Goal: Obtain resource: Download file/media

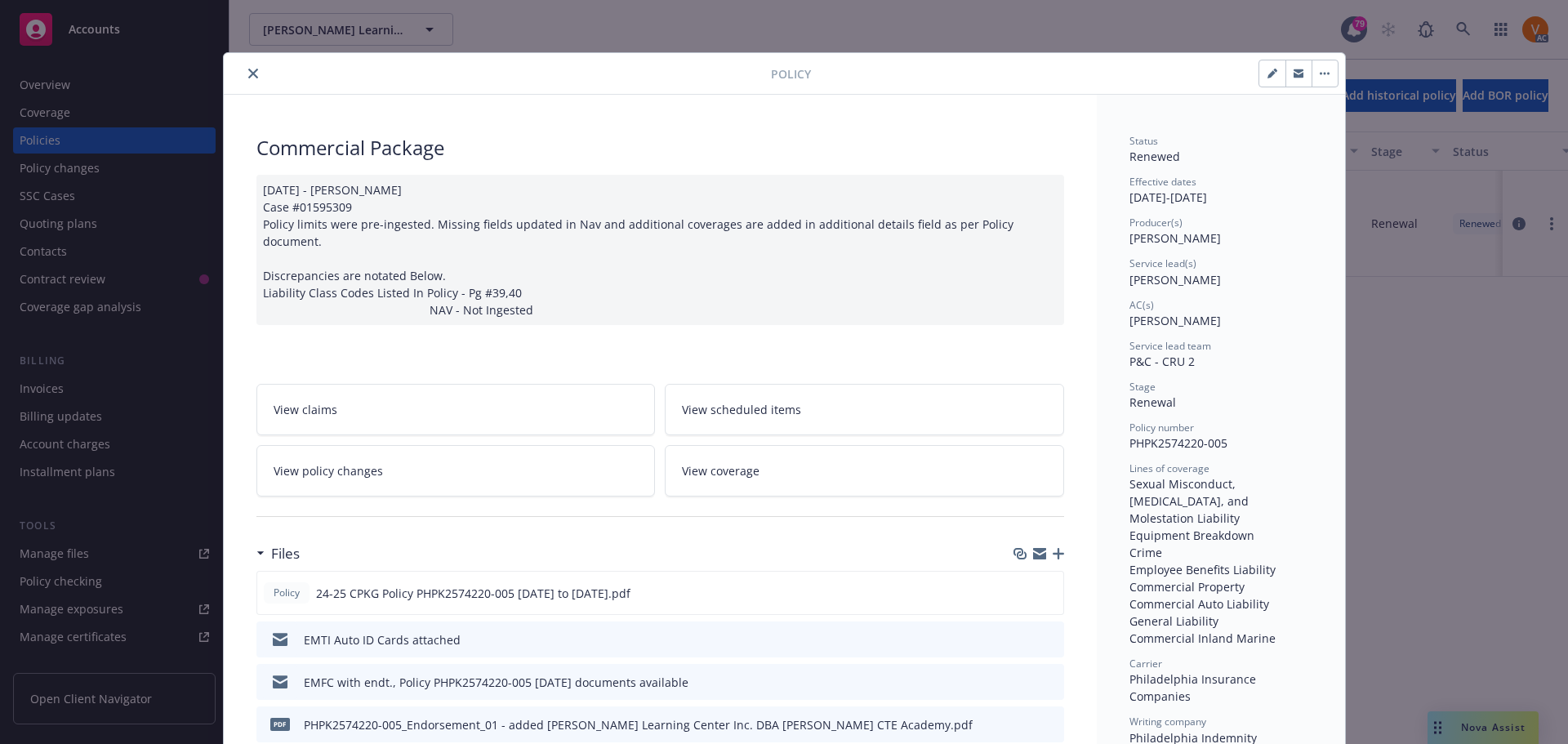
click at [234, 67] on div at bounding box center [500, 74] width 540 height 20
click at [249, 71] on icon "close" at bounding box center [254, 74] width 10 height 10
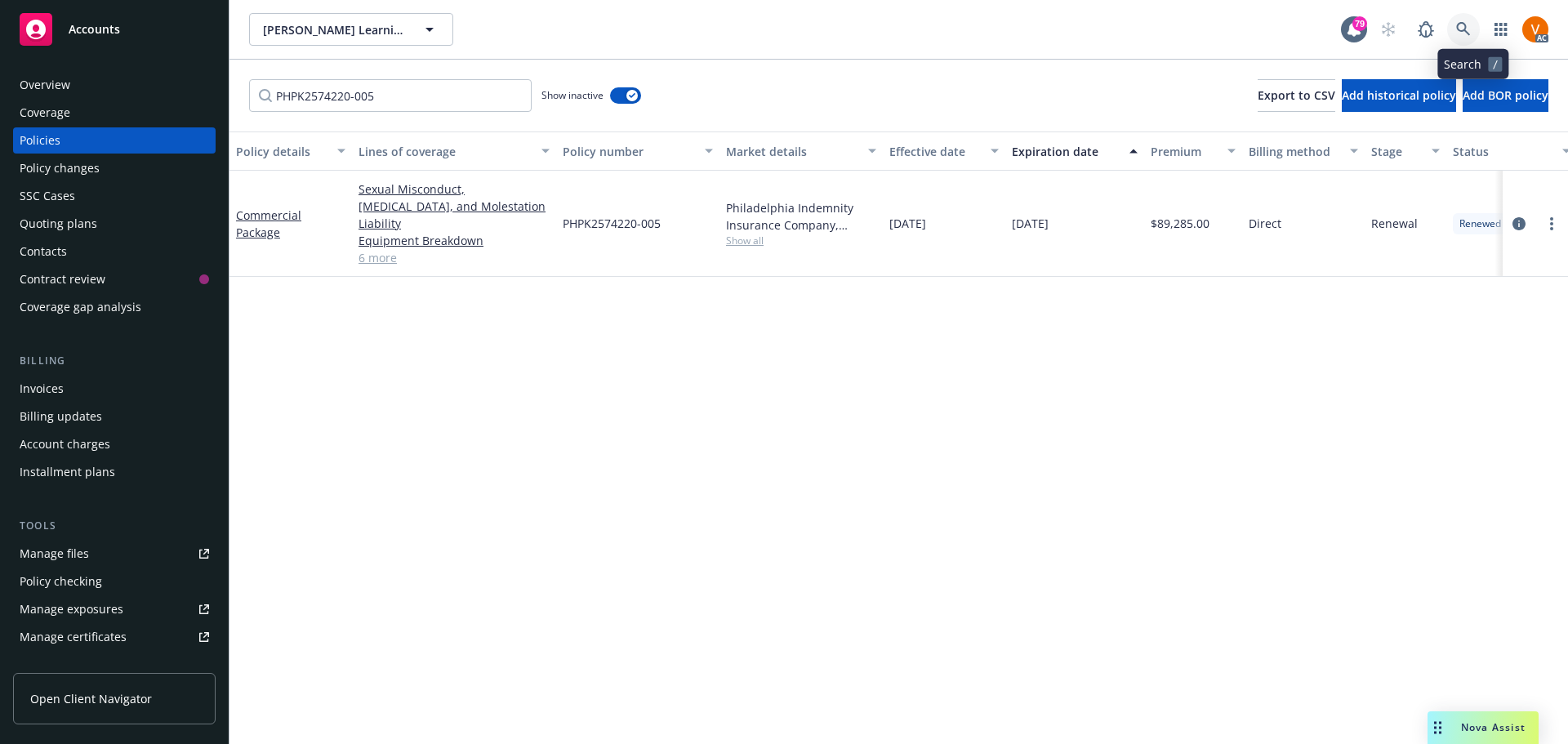
click at [1480, 26] on link at bounding box center [1464, 29] width 33 height 33
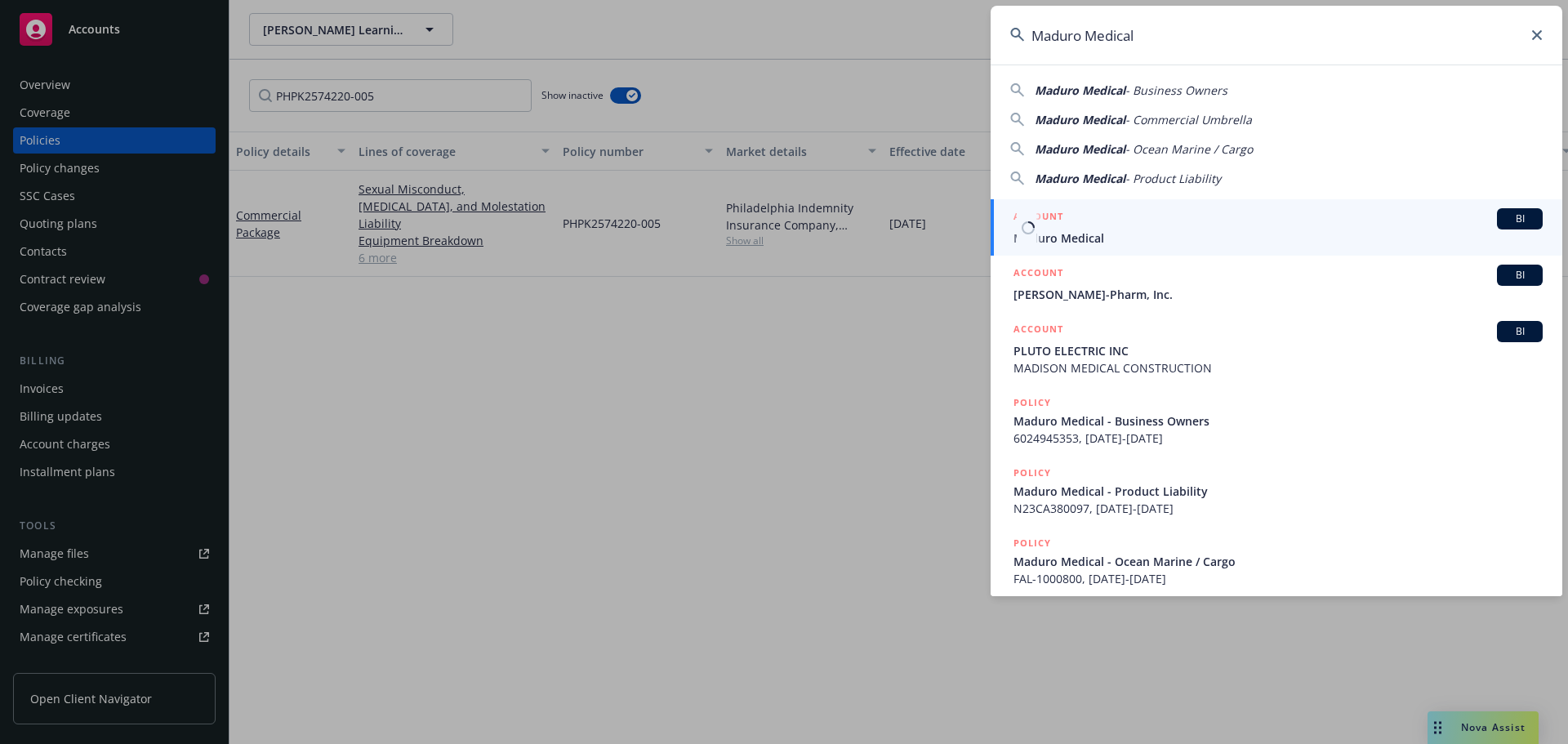
type input "Maduro Medical"
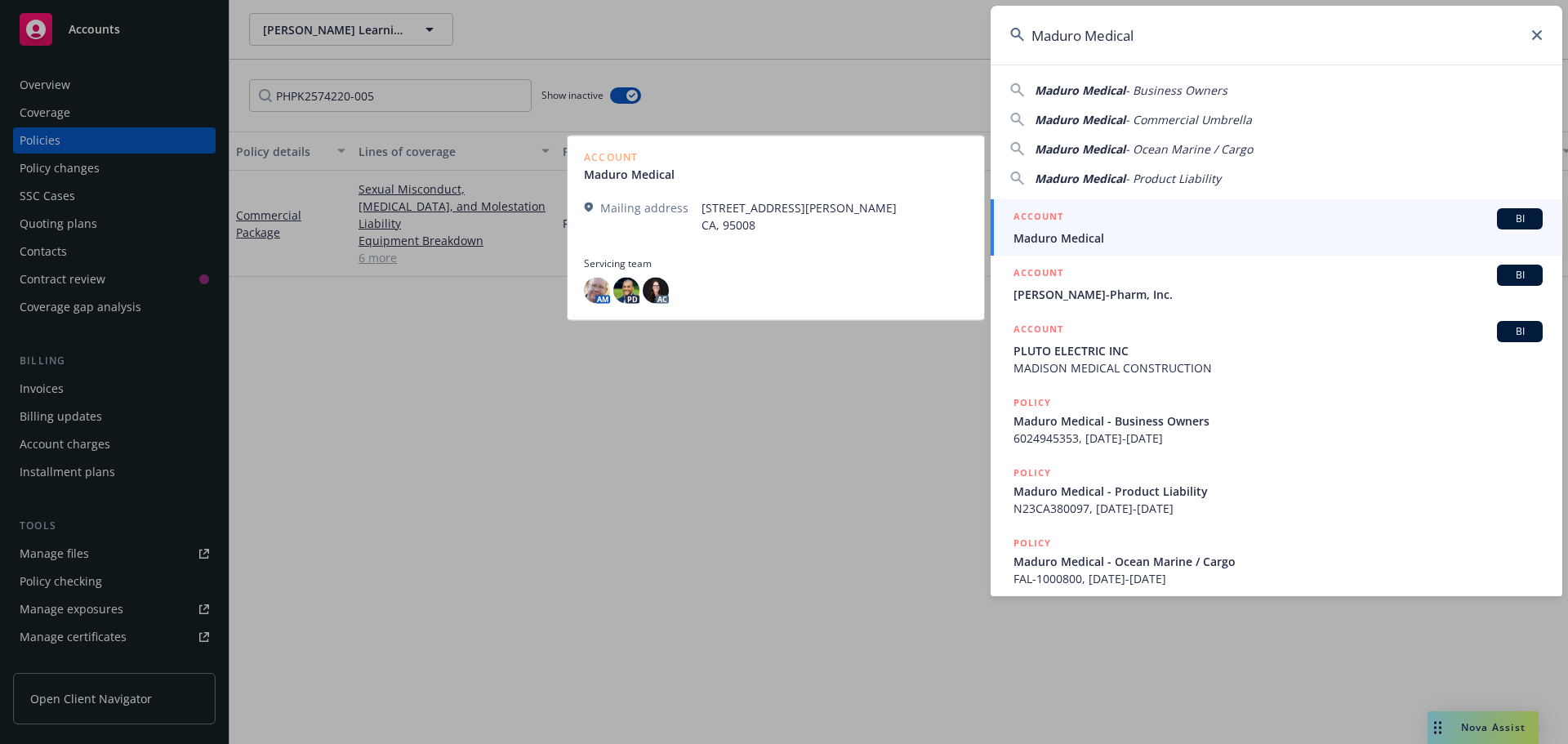
click at [1092, 234] on span "Maduro Medical" at bounding box center [1278, 238] width 529 height 17
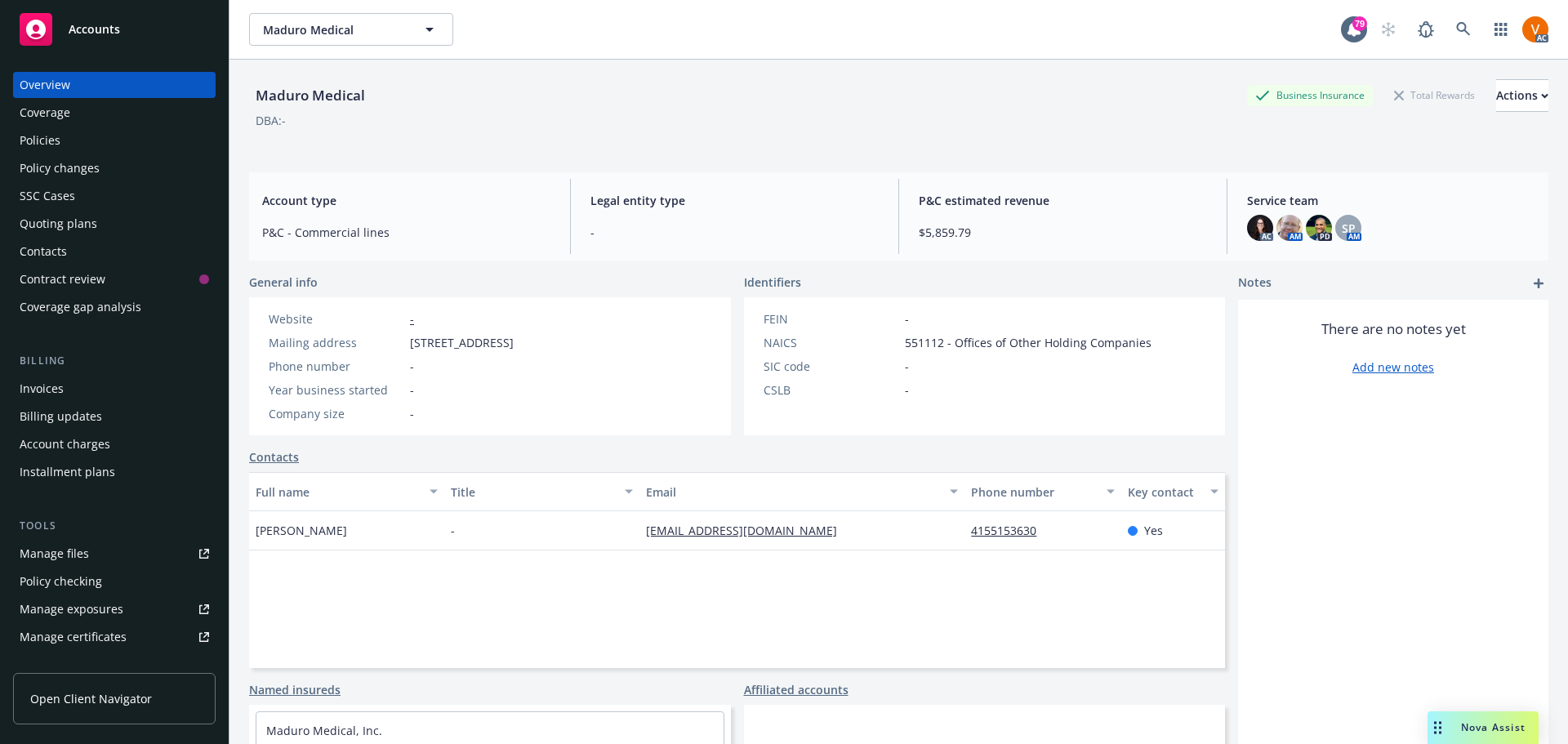
click at [83, 134] on div "Policies" at bounding box center [114, 140] width 189 height 26
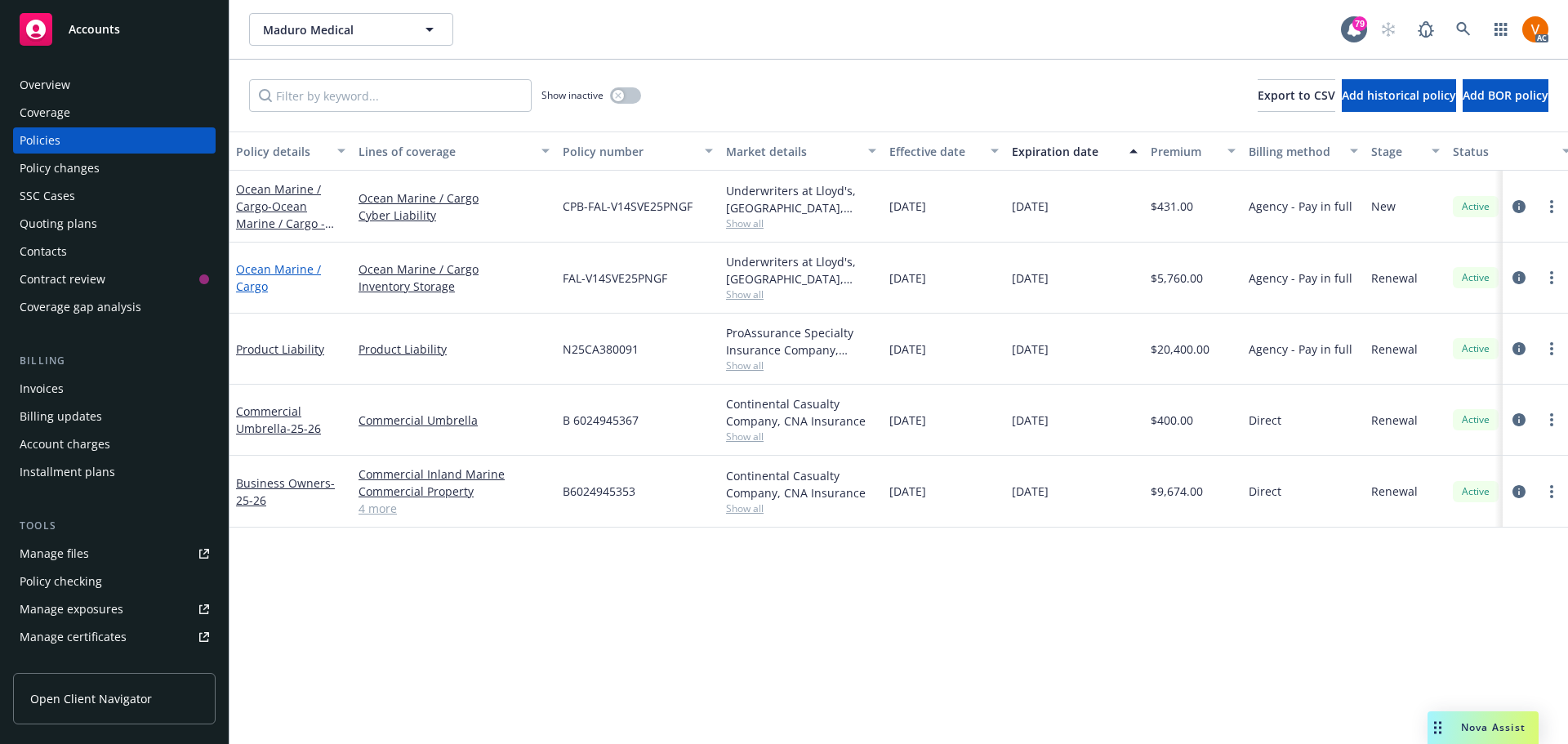
click at [237, 265] on link "Ocean Marine / Cargo" at bounding box center [278, 278] width 85 height 33
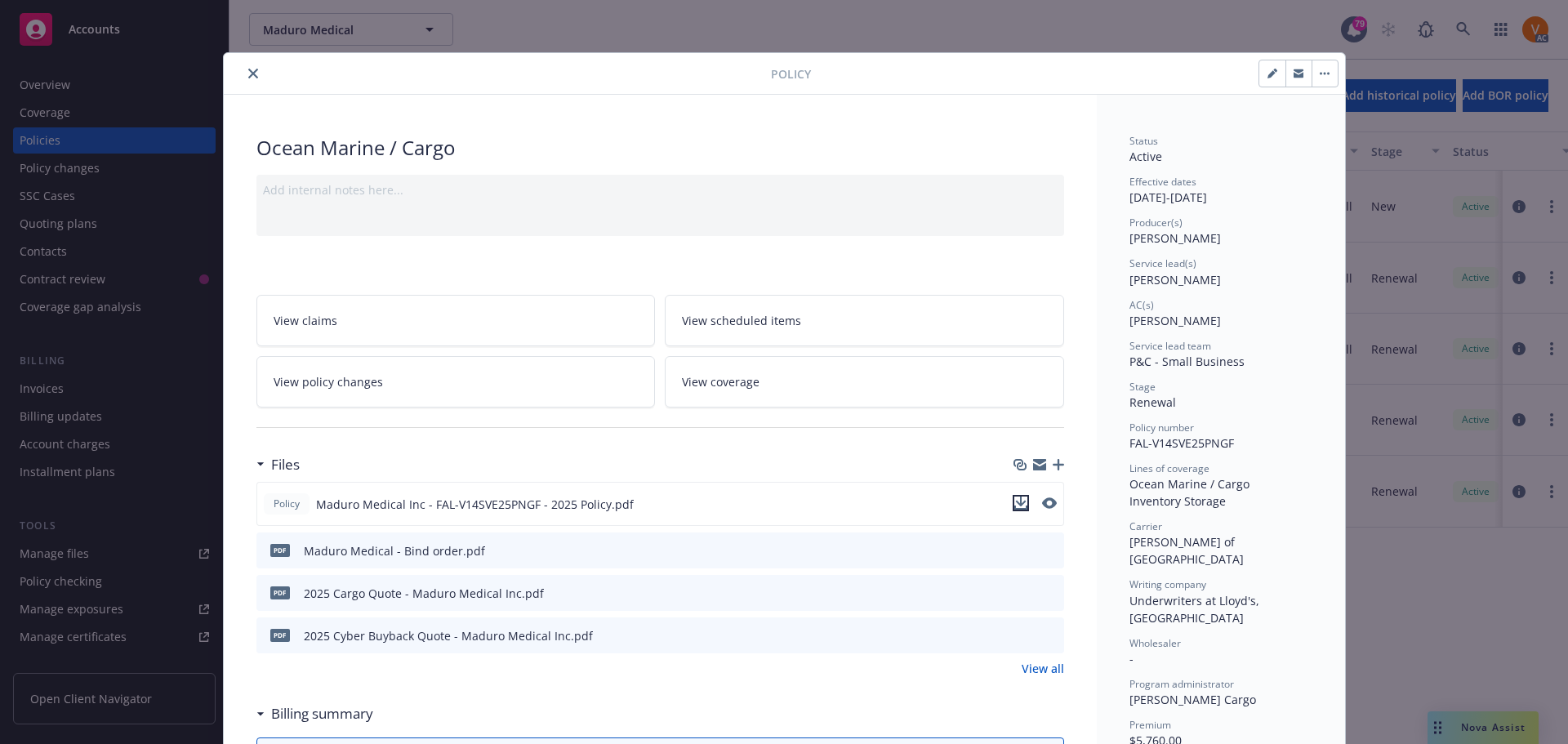
click at [1017, 496] on icon "download file" at bounding box center [1020, 501] width 11 height 10
